Goal: Information Seeking & Learning: Learn about a topic

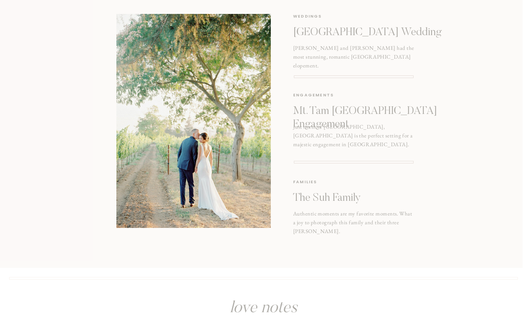
scroll to position [949, 0]
click at [333, 28] on p "[GEOGRAPHIC_DATA] Wedding" at bounding box center [373, 31] width 161 height 13
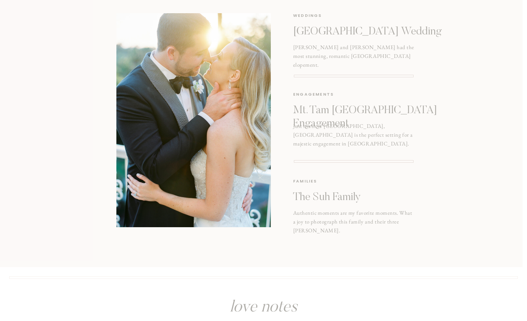
click at [336, 53] on h2 "[PERSON_NAME] and [PERSON_NAME] had the most stunning, romantic [GEOGRAPHIC_DAT…" at bounding box center [353, 54] width 121 height 23
click at [326, 30] on p "[GEOGRAPHIC_DATA] Wedding" at bounding box center [373, 31] width 161 height 13
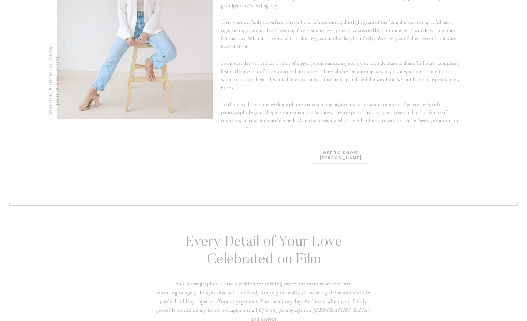
scroll to position [0, 0]
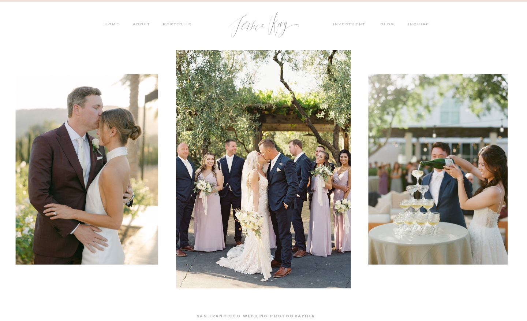
click at [351, 26] on nav "investment" at bounding box center [351, 25] width 36 height 7
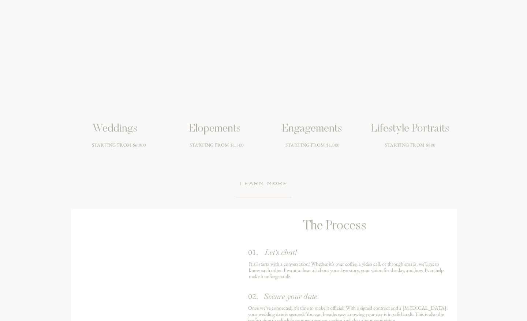
scroll to position [1035, 0]
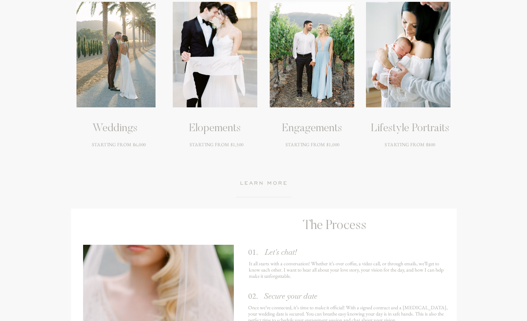
click at [214, 86] on div at bounding box center [215, 54] width 85 height 105
click at [213, 148] on h3 "STARTING FROM $1,500" at bounding box center [216, 154] width 93 height 26
click at [256, 182] on h3 "learn more" at bounding box center [263, 184] width 75 height 10
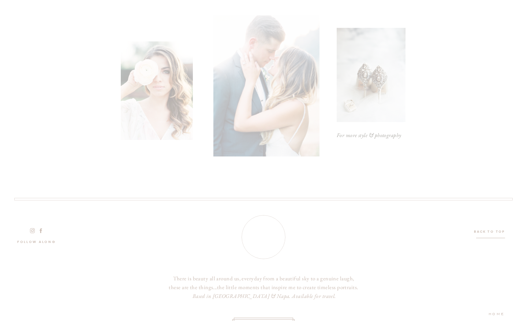
scroll to position [2241, 0]
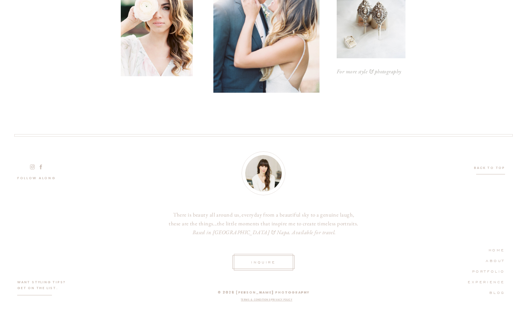
click at [33, 168] on icon at bounding box center [32, 167] width 7 height 6
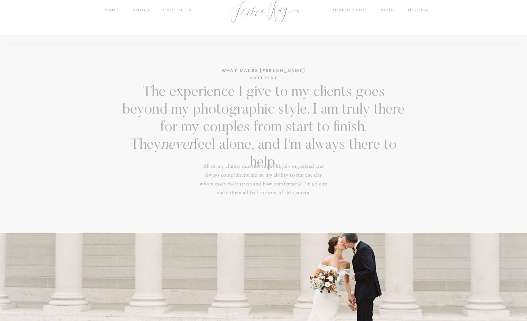
scroll to position [0, 0]
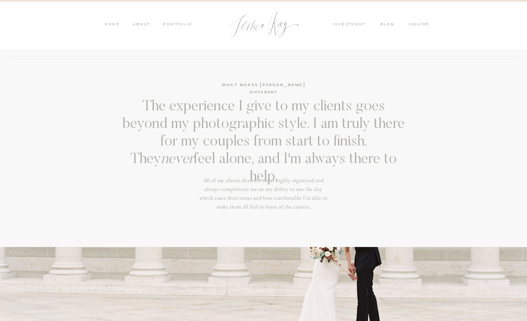
click at [351, 24] on nav "investment" at bounding box center [351, 25] width 36 height 7
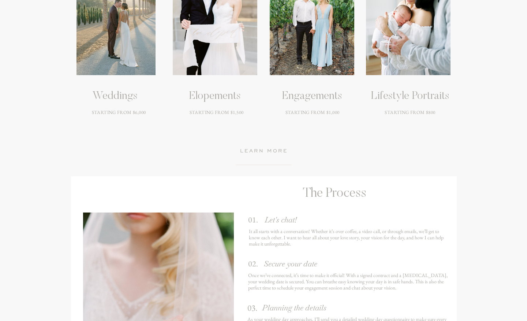
scroll to position [1057, 0]
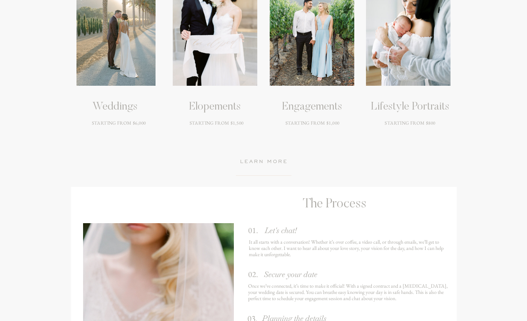
click at [262, 161] on h3 "learn more" at bounding box center [263, 162] width 75 height 10
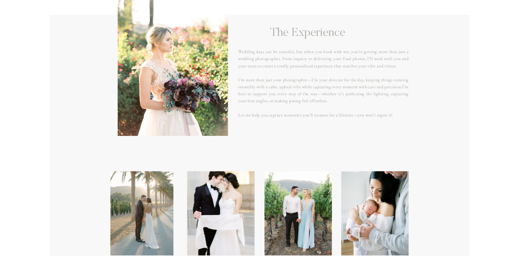
scroll to position [776, 0]
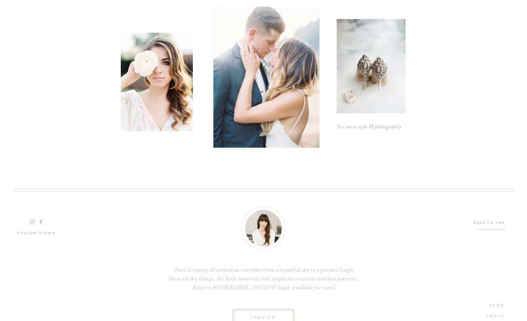
scroll to position [438, 0]
